Goal: Task Accomplishment & Management: Manage account settings

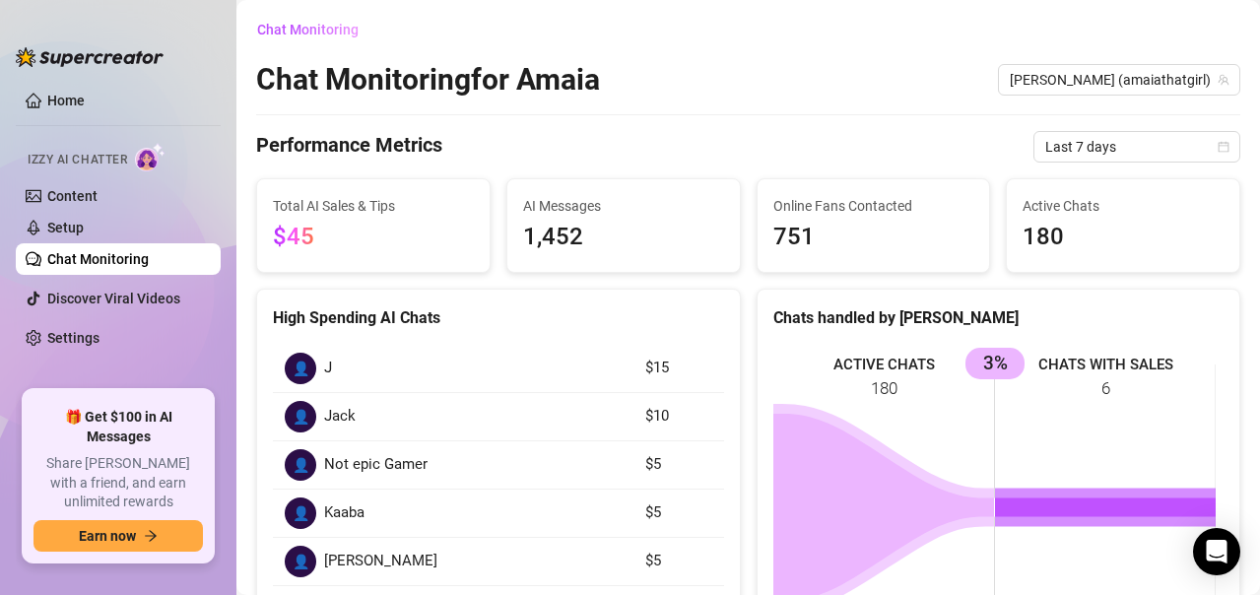
scroll to position [18, 0]
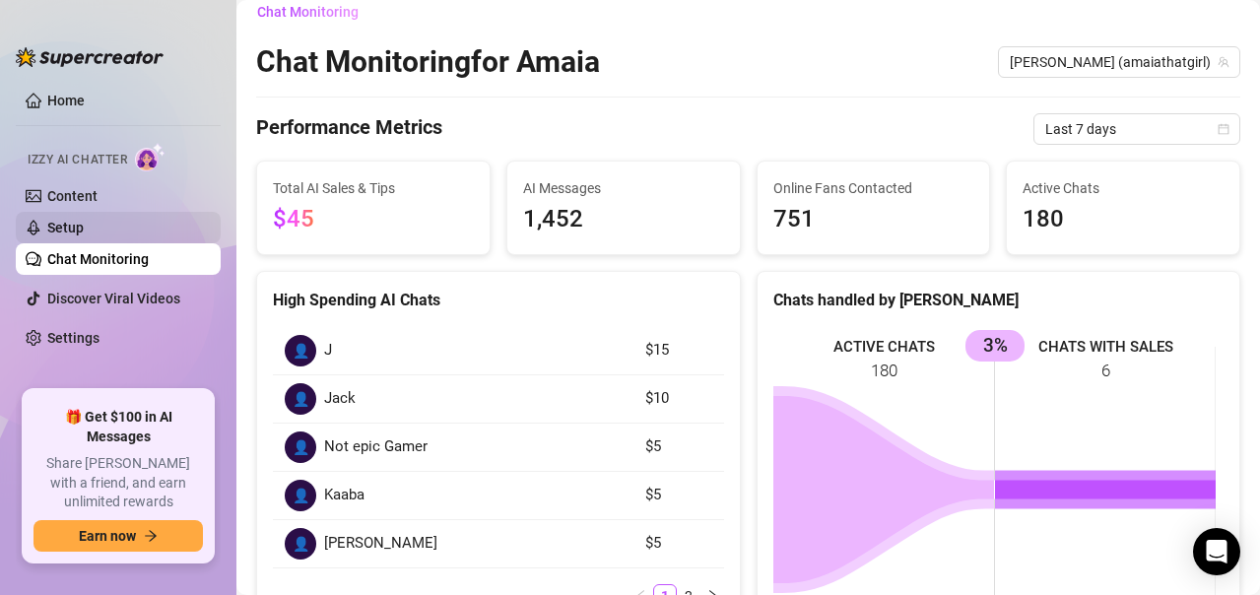
click at [84, 230] on link "Setup" at bounding box center [65, 228] width 36 height 16
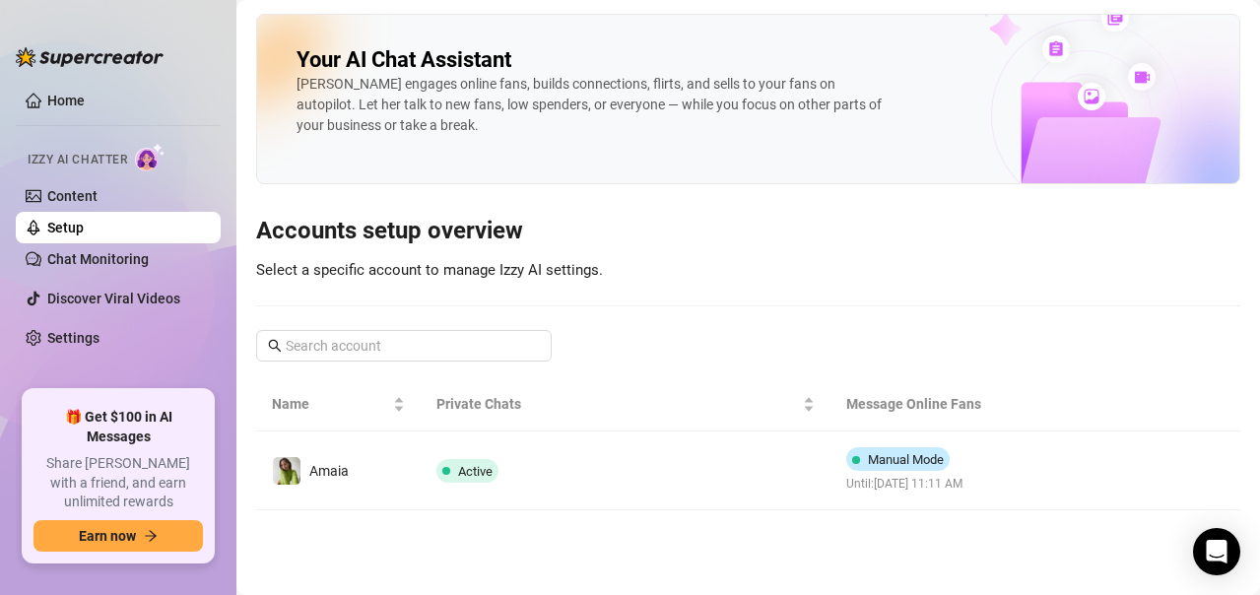
click at [84, 226] on link "Setup" at bounding box center [65, 228] width 36 height 16
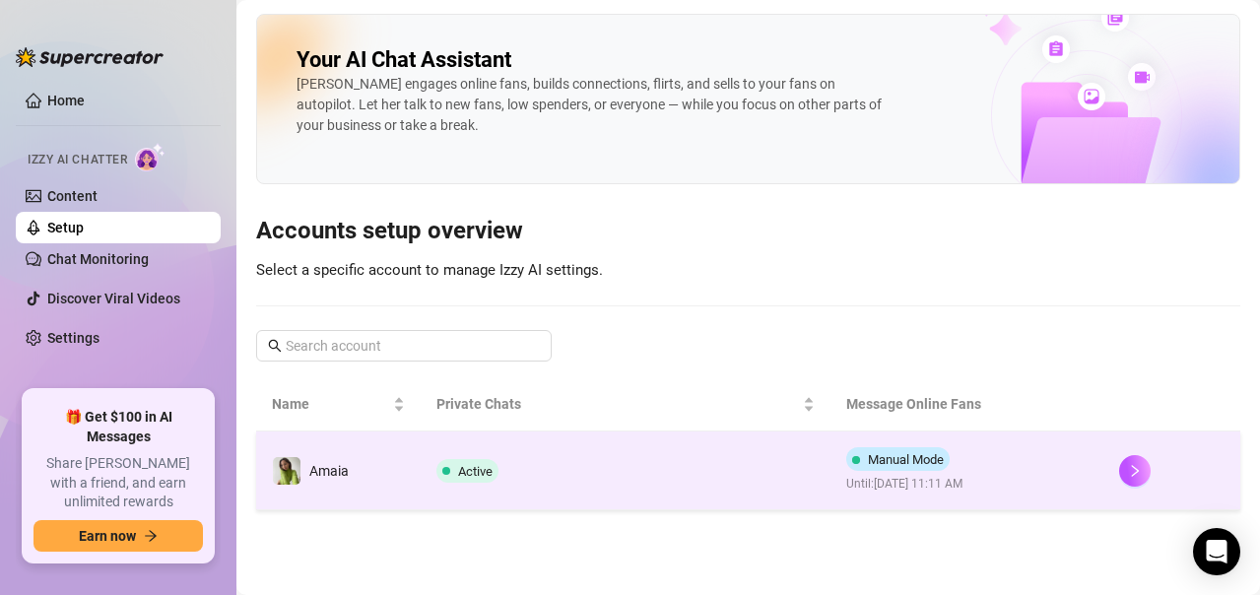
click at [659, 459] on td "Active" at bounding box center [626, 471] width 410 height 79
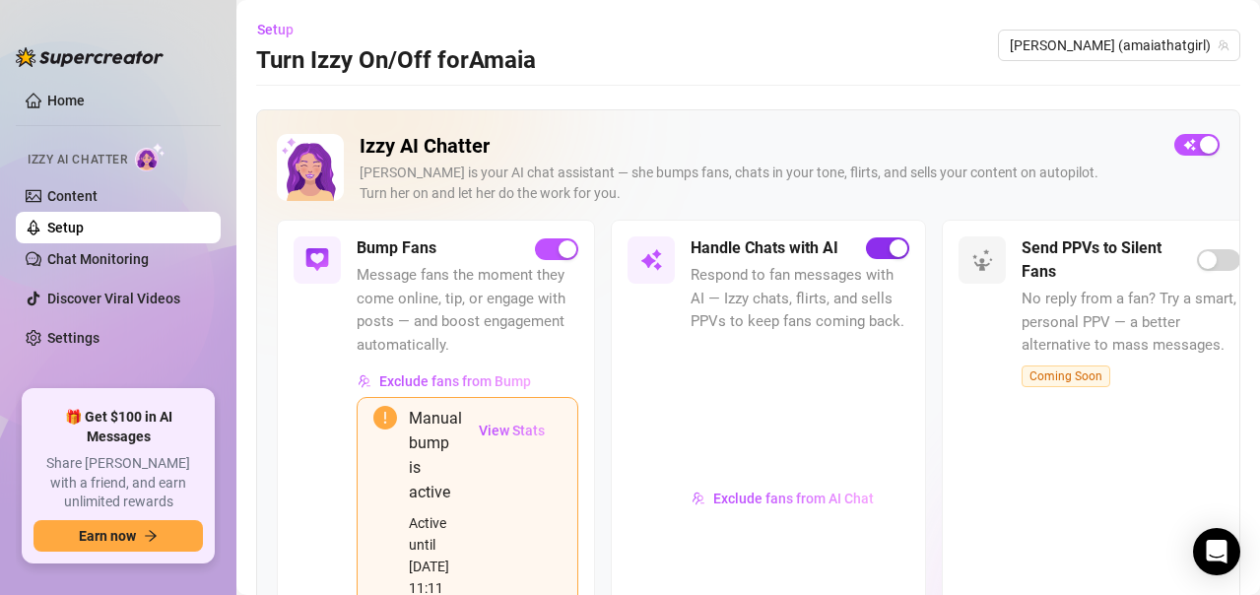
click at [894, 247] on div "button" at bounding box center [899, 248] width 18 height 18
